Goal: Find specific page/section: Find specific page/section

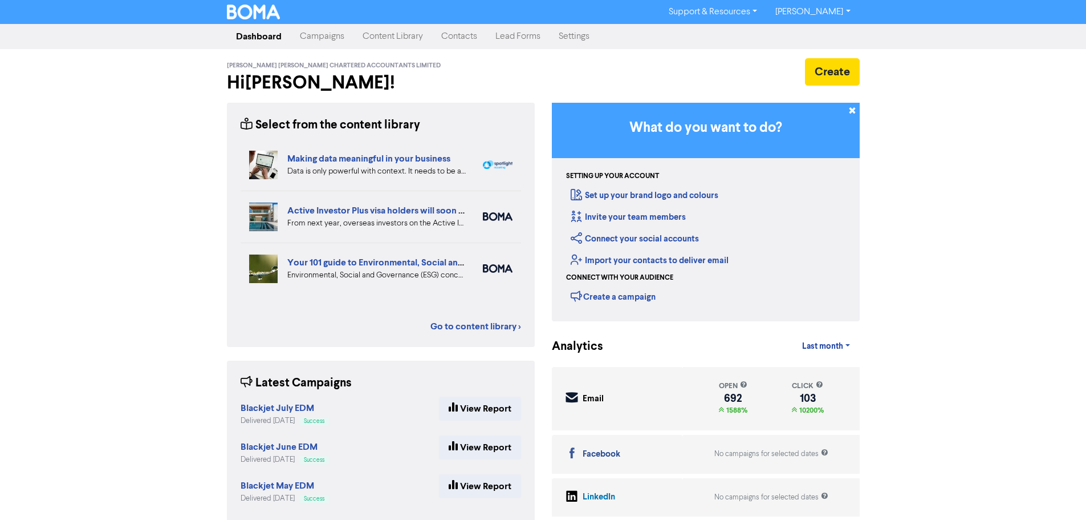
click at [461, 43] on link "Contacts" at bounding box center [459, 36] width 54 height 23
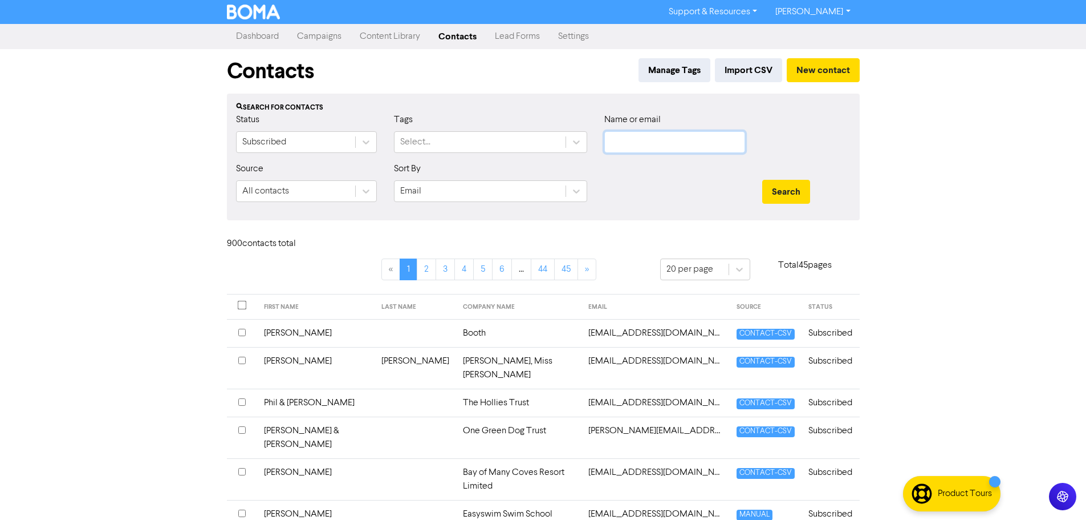
click at [652, 140] on input "text" at bounding box center [674, 142] width 141 height 22
type input "[PERSON_NAME]"
click at [794, 185] on button "Search" at bounding box center [786, 192] width 48 height 24
